Goal: Task Accomplishment & Management: Manage account settings

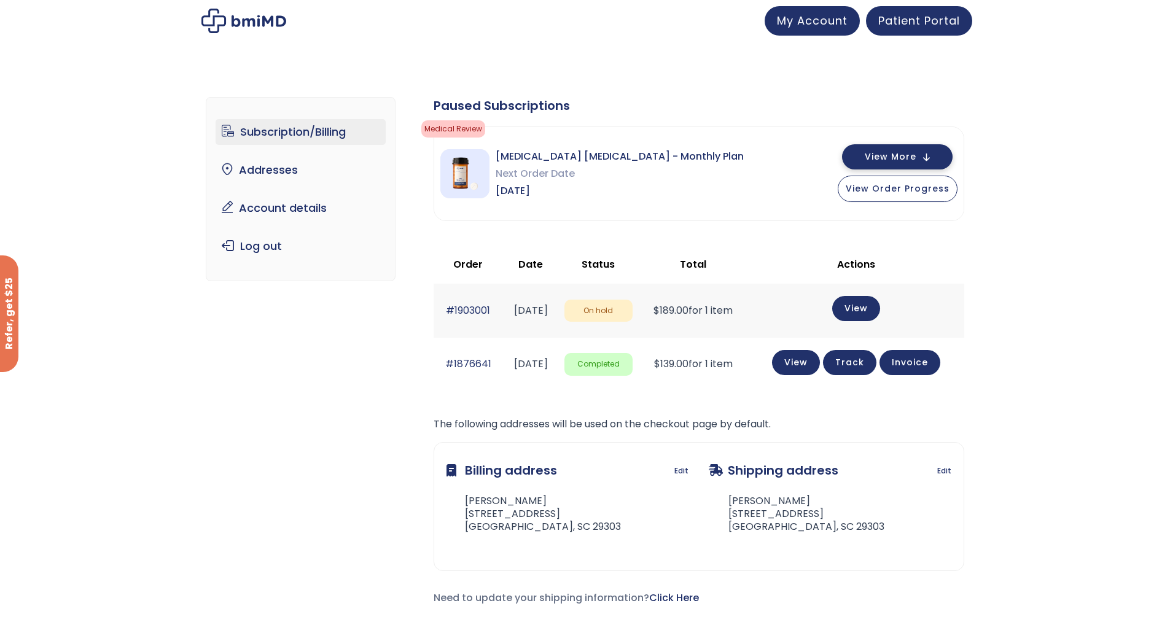
click at [879, 150] on button "View More" at bounding box center [897, 156] width 111 height 25
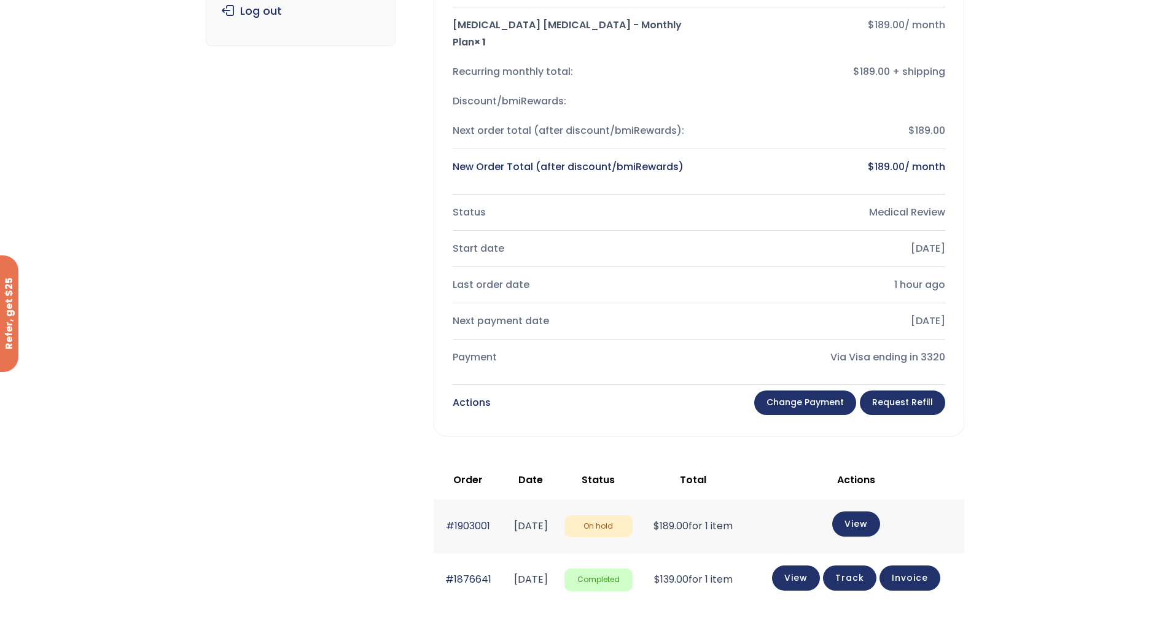
scroll to position [246, 0]
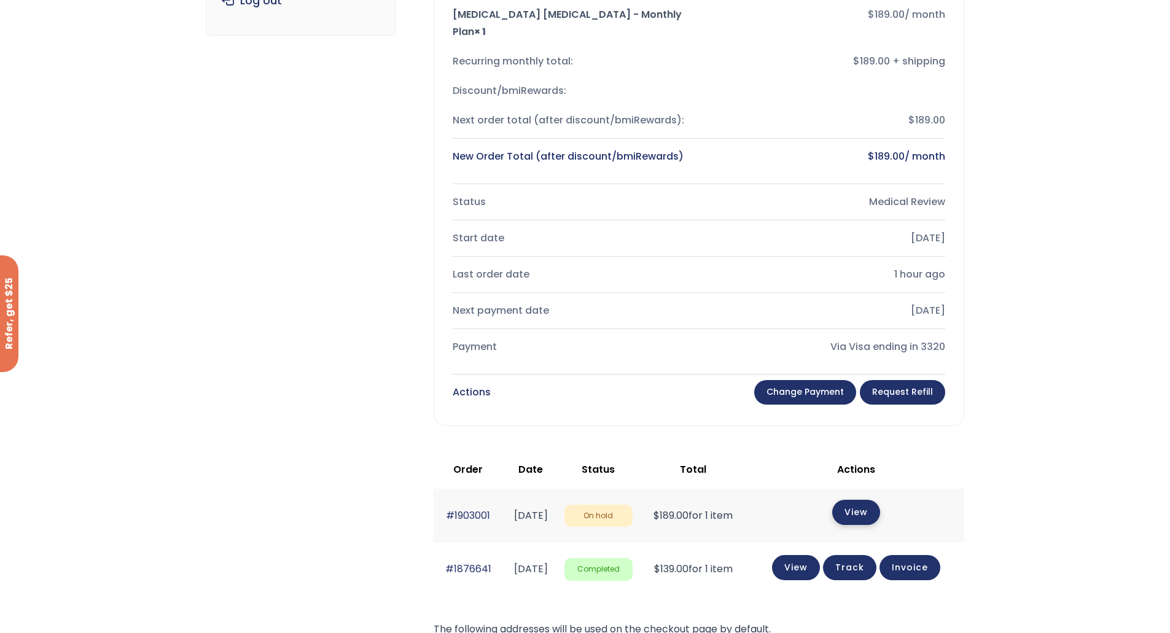
click at [869, 500] on link "View" at bounding box center [856, 512] width 48 height 25
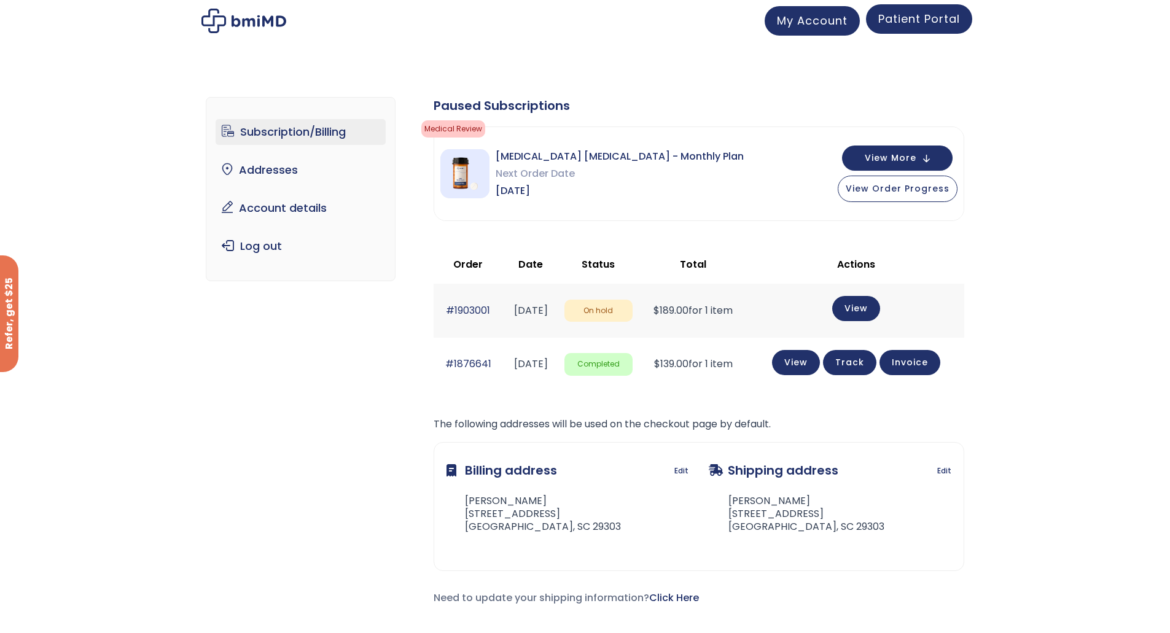
click at [908, 14] on span "Patient Portal" at bounding box center [919, 18] width 82 height 15
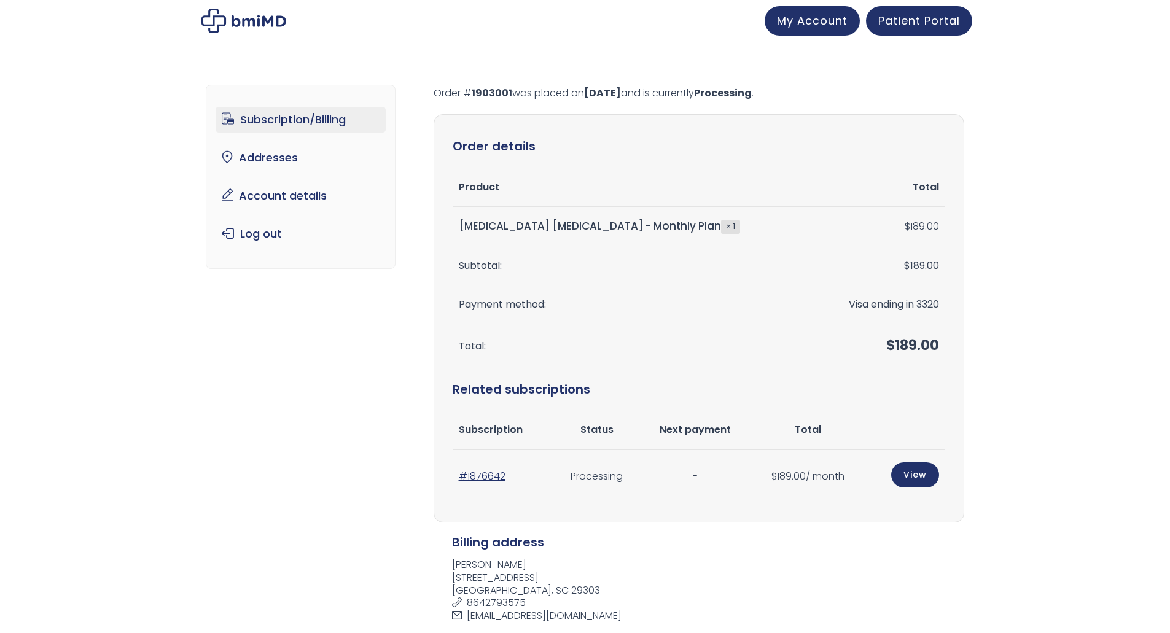
click at [290, 122] on link "Subscription/Billing" at bounding box center [301, 120] width 170 height 26
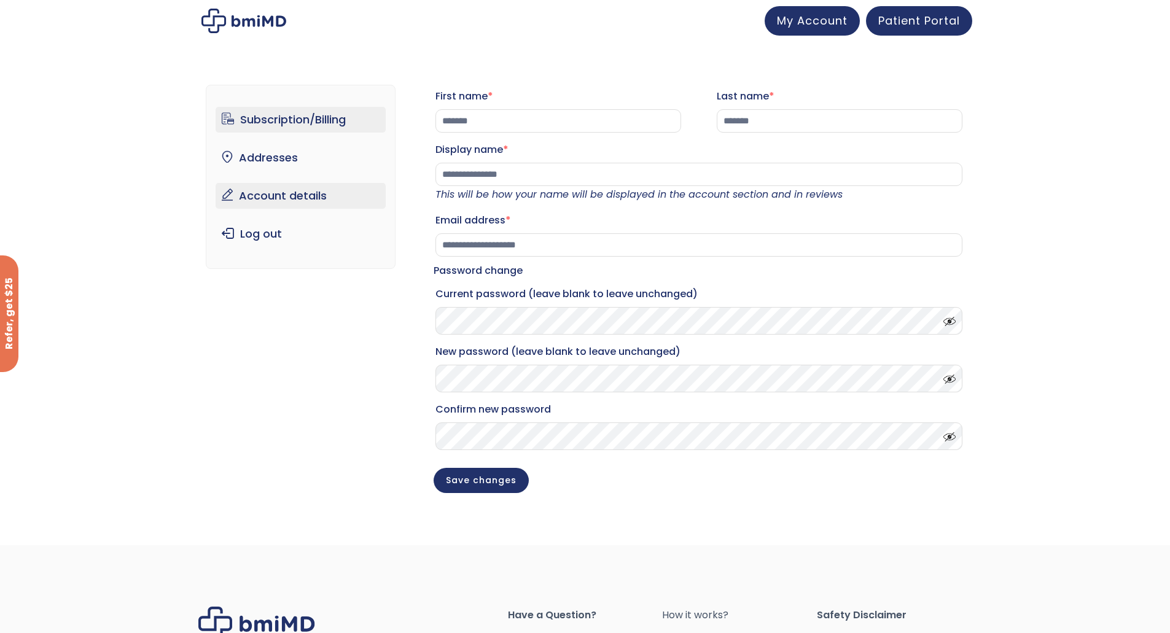
click at [286, 122] on link "Subscription/Billing" at bounding box center [301, 120] width 170 height 26
